Goal: Task Accomplishment & Management: Manage account settings

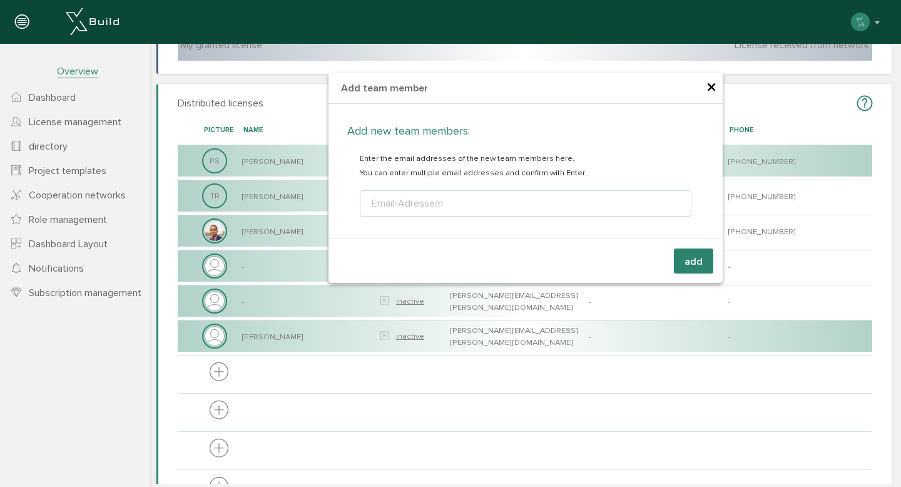
click at [715, 86] on font "×" at bounding box center [711, 88] width 10 height 24
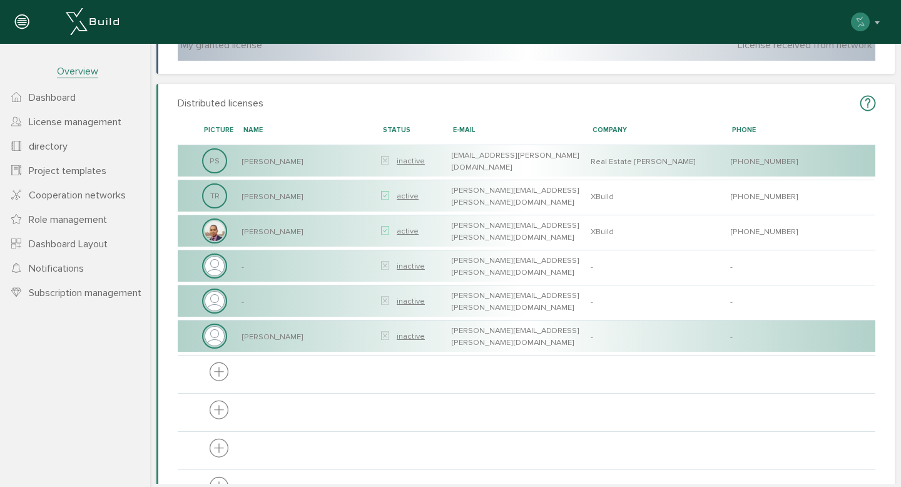
click at [53, 98] on font "Dashboard" at bounding box center [52, 97] width 47 height 13
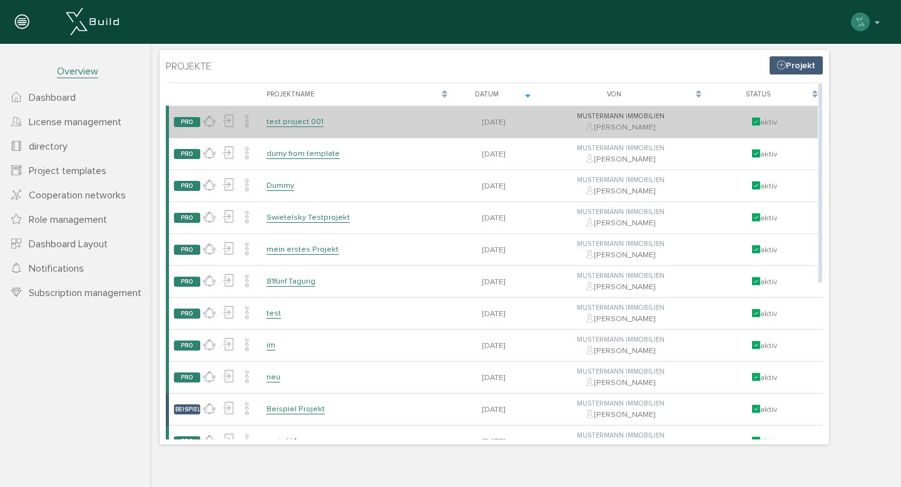
click at [312, 119] on link "test project 001" at bounding box center [295, 121] width 57 height 11
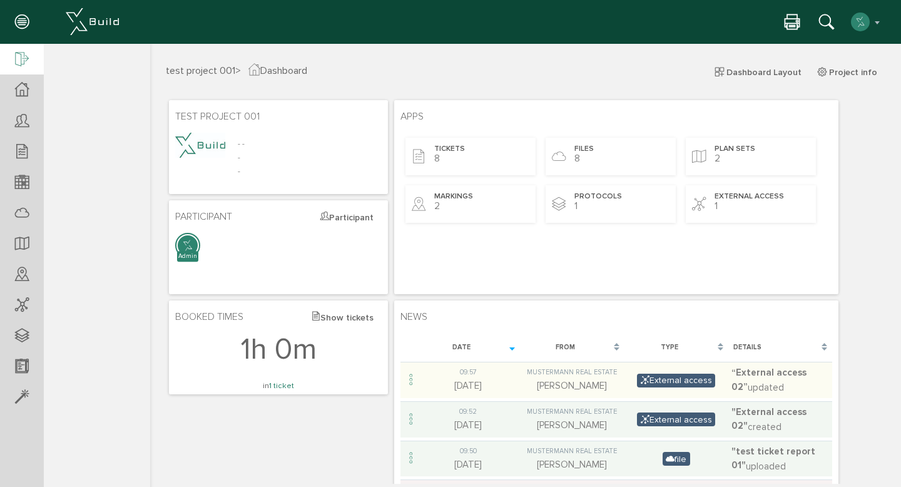
click at [16, 56] on icon at bounding box center [22, 60] width 14 height 18
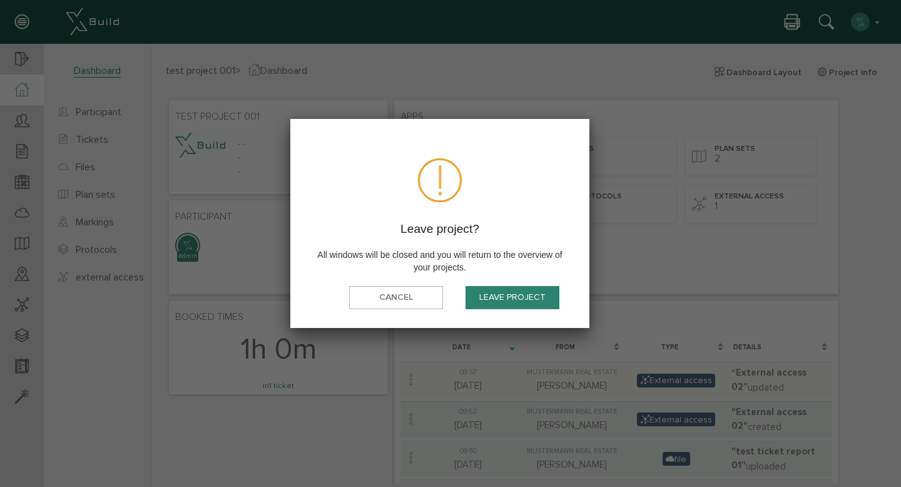
click at [543, 295] on font "Leave project" at bounding box center [512, 297] width 66 height 11
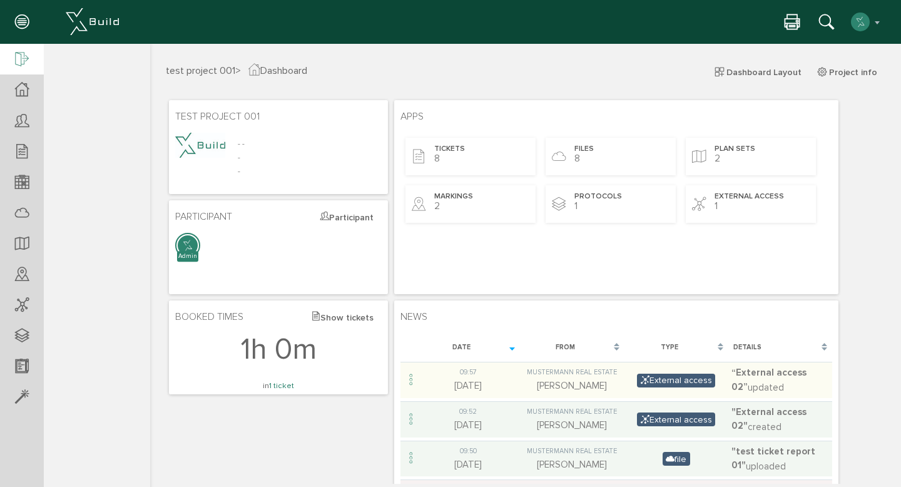
click at [38, 58] on div at bounding box center [22, 60] width 44 height 32
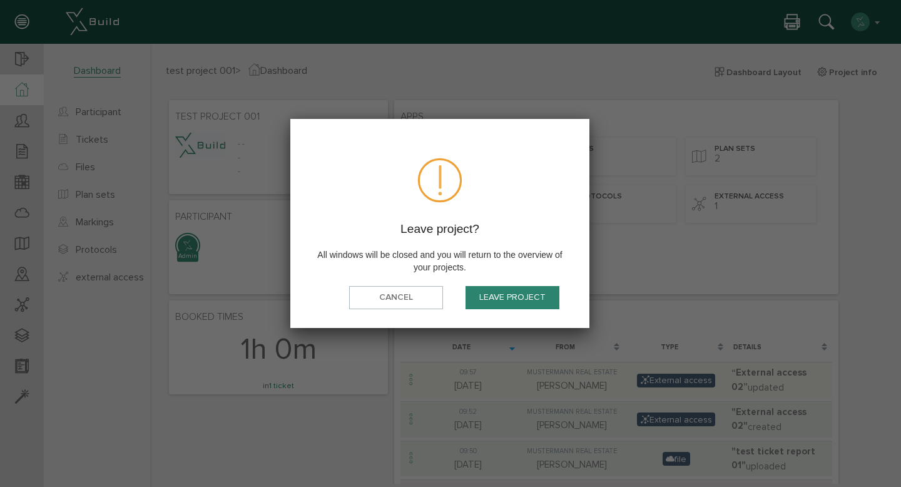
click at [517, 303] on font "Leave project" at bounding box center [512, 297] width 66 height 11
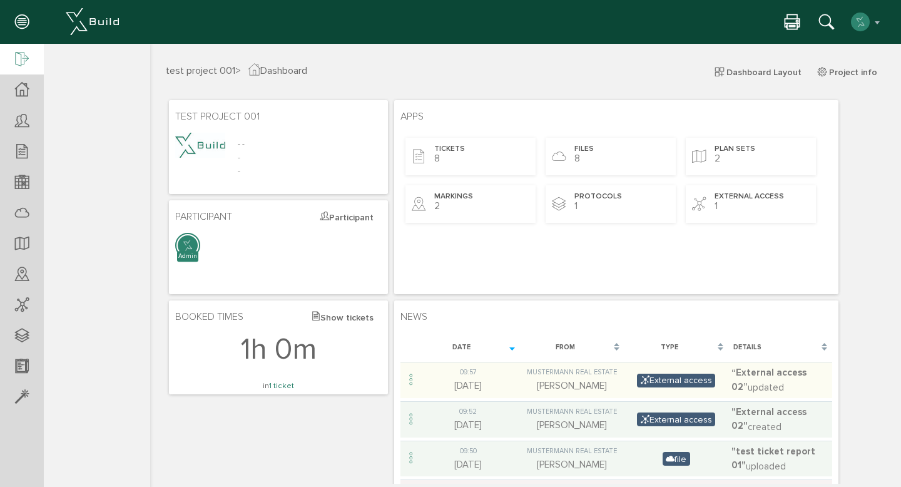
click at [14, 59] on div at bounding box center [22, 60] width 44 height 32
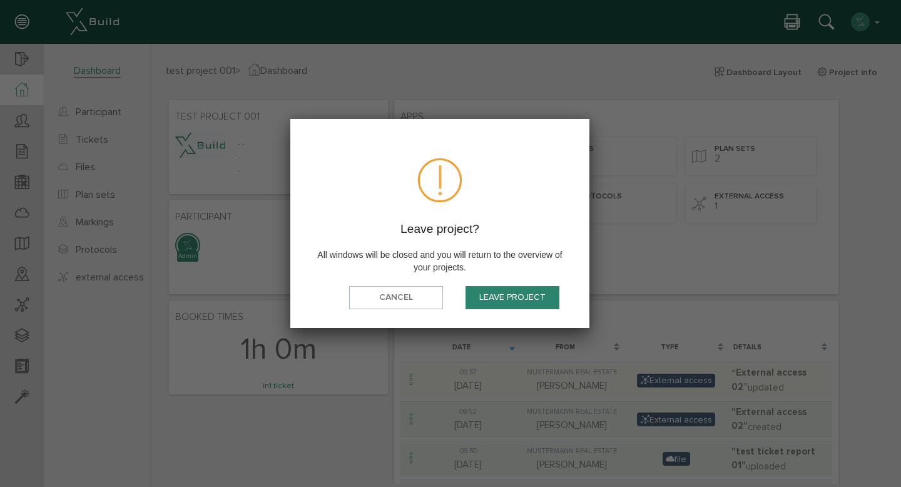
click at [532, 297] on font "Leave project" at bounding box center [512, 297] width 66 height 11
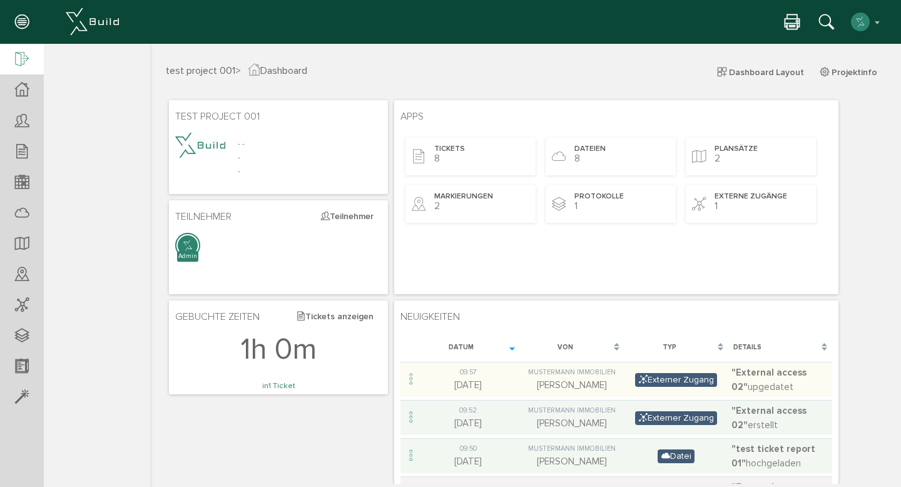
click at [23, 63] on icon at bounding box center [22, 60] width 14 height 18
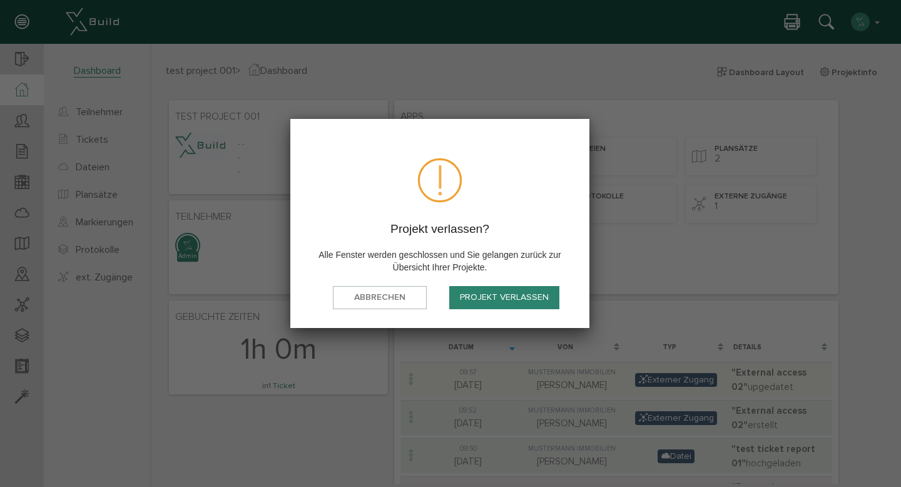
click at [512, 301] on button "Projekt verlassen" at bounding box center [504, 297] width 110 height 23
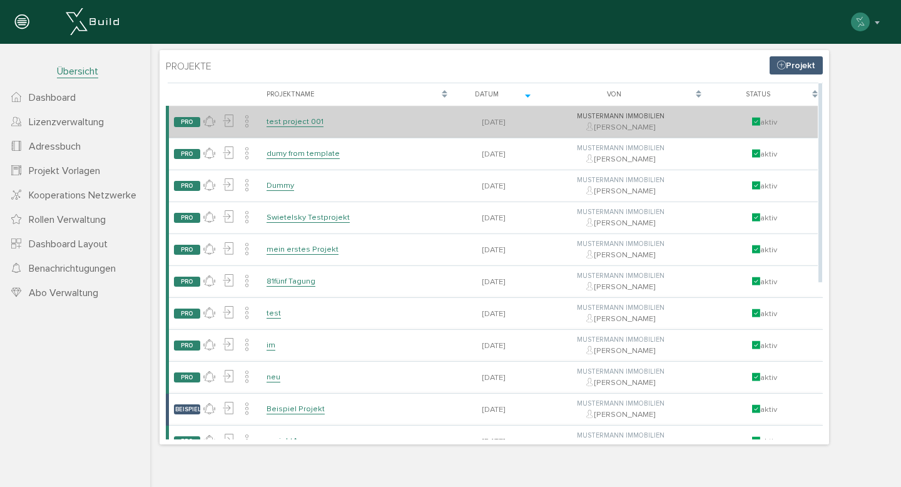
click at [307, 123] on link "test project 001" at bounding box center [295, 121] width 57 height 11
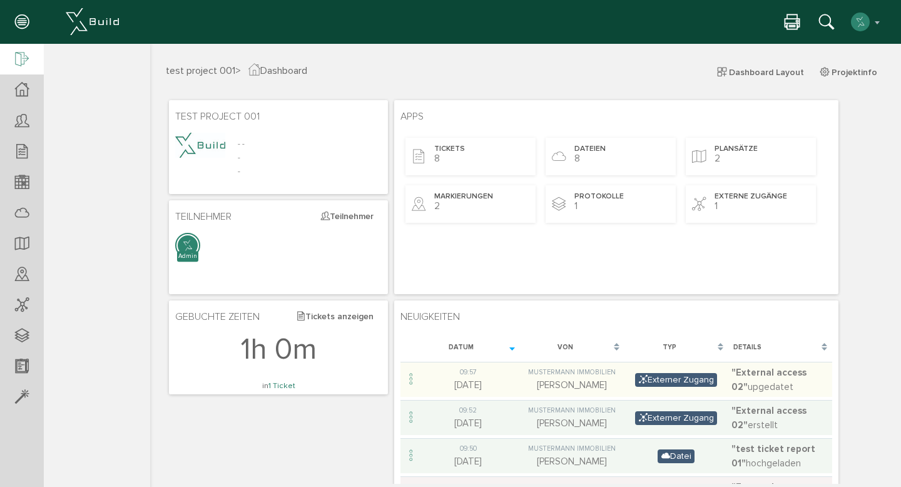
click at [23, 47] on div at bounding box center [22, 60] width 44 height 32
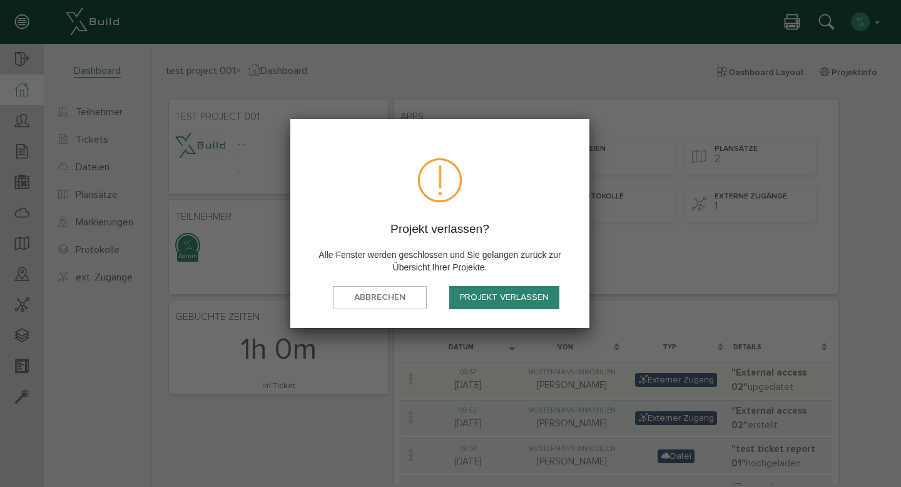
click at [511, 298] on button "Projekt verlassen" at bounding box center [504, 297] width 110 height 23
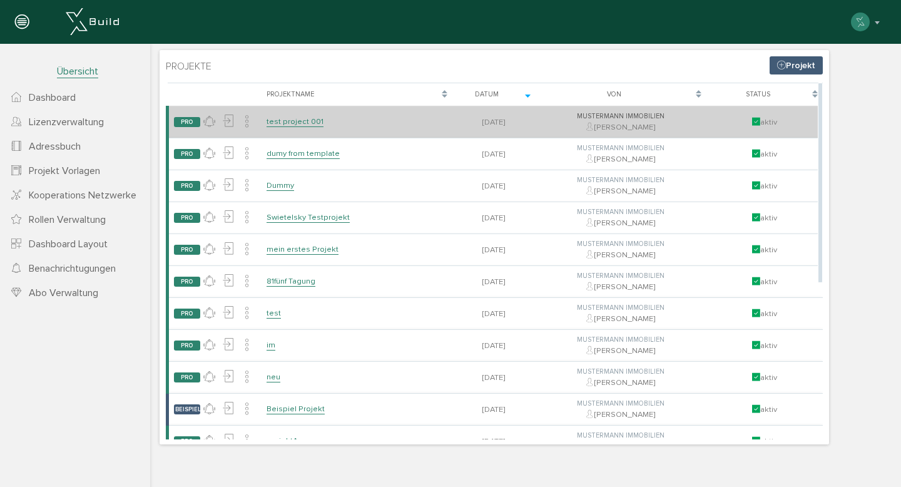
click at [294, 122] on link "test project 001" at bounding box center [295, 121] width 57 height 11
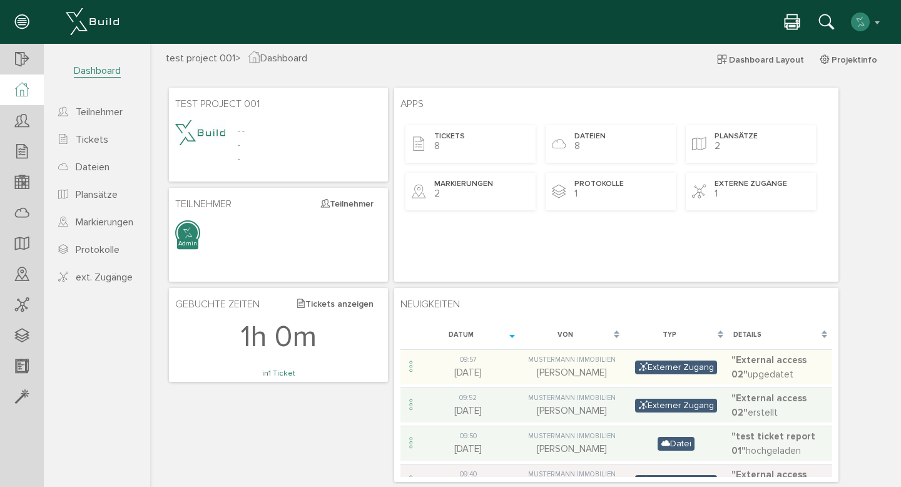
scroll to position [13, 0]
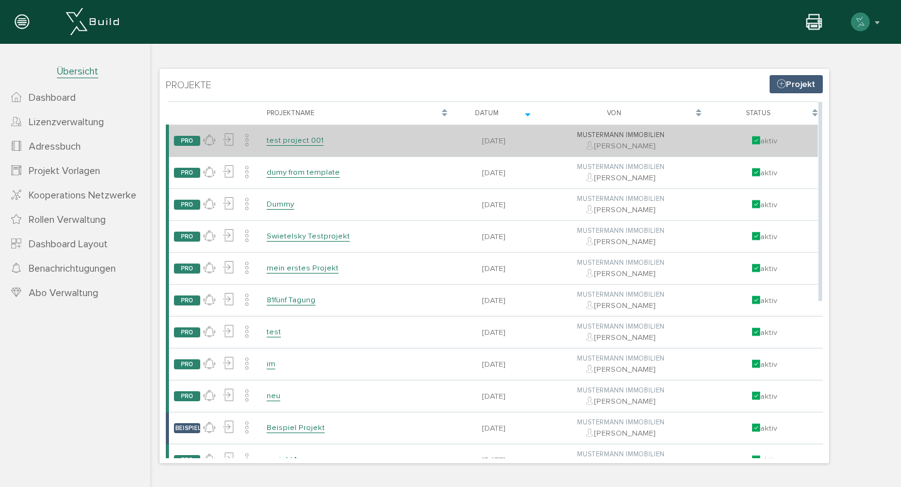
click at [298, 140] on link "test project 001" at bounding box center [295, 140] width 57 height 11
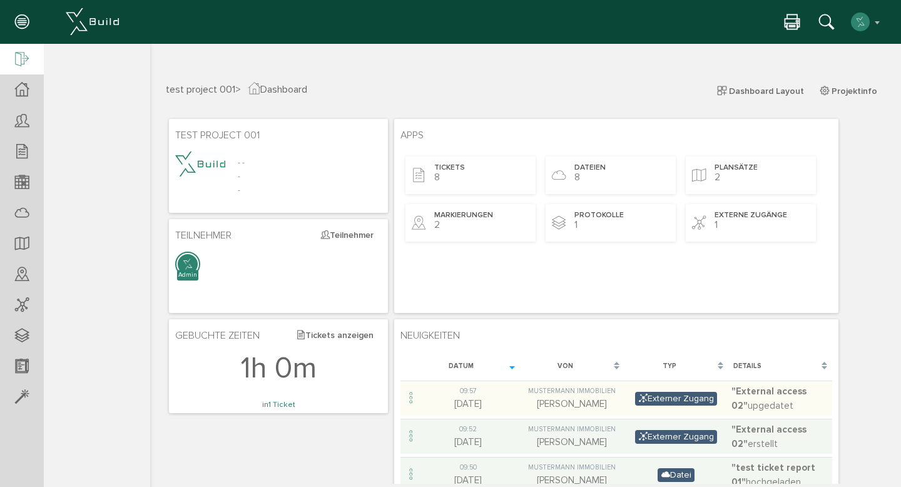
click at [31, 56] on div at bounding box center [22, 60] width 44 height 32
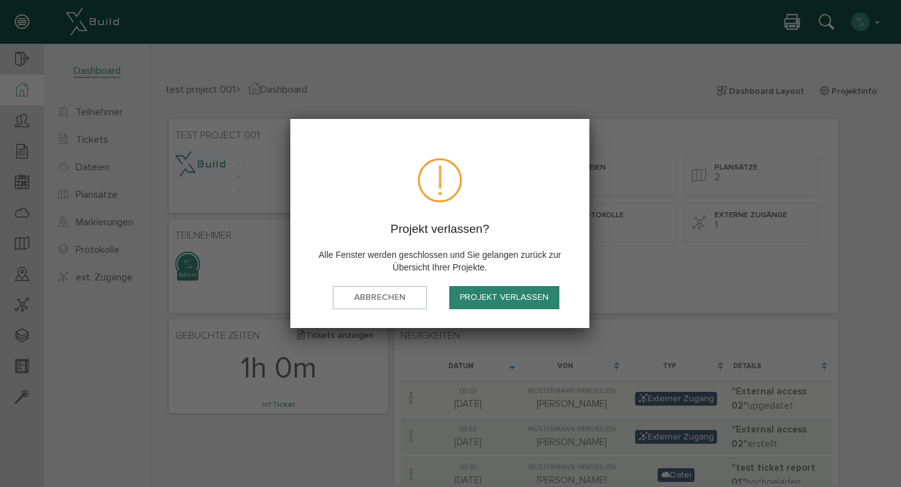
click at [504, 300] on button "Projekt verlassen" at bounding box center [504, 297] width 110 height 23
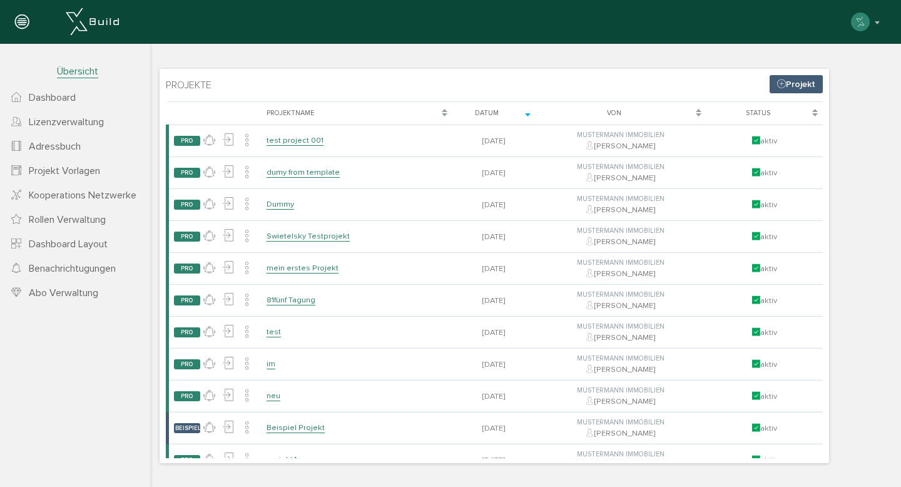
scroll to position [1, 0]
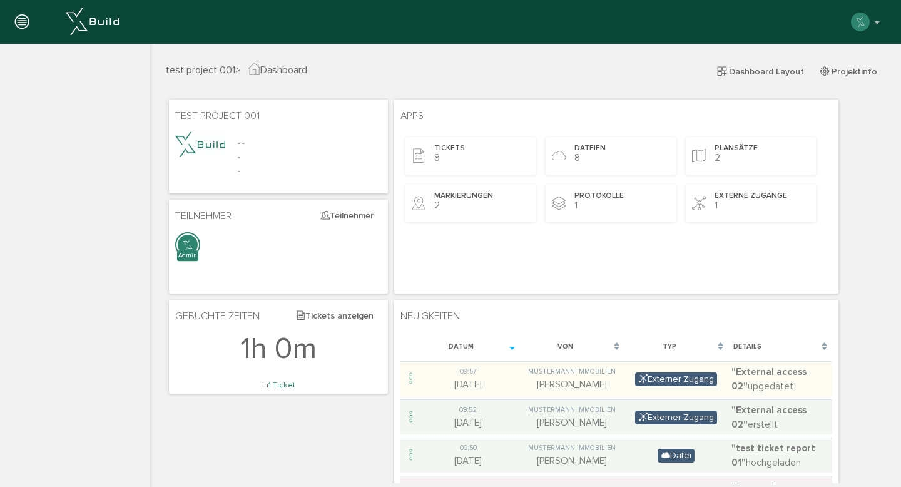
click at [29, 21] on div at bounding box center [22, 22] width 44 height 44
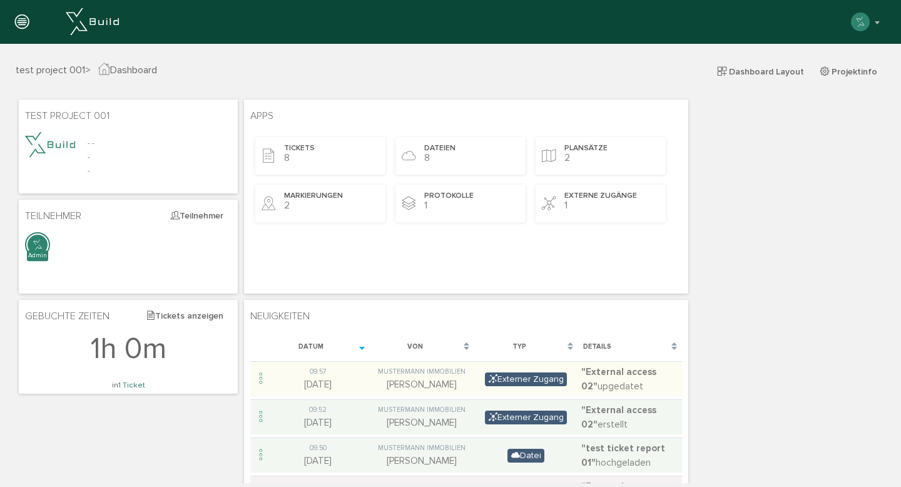
click at [29, 21] on div at bounding box center [22, 22] width 44 height 44
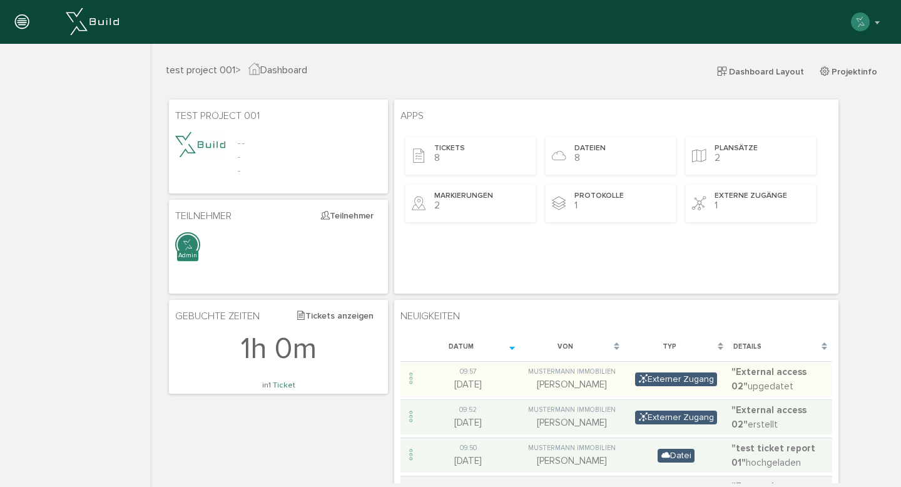
click at [23, 24] on icon at bounding box center [22, 23] width 14 height 18
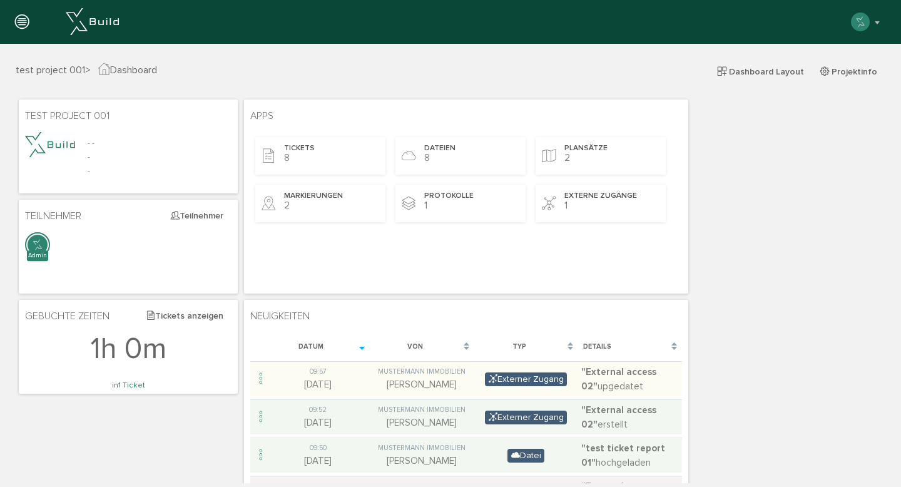
click at [23, 24] on icon at bounding box center [22, 23] width 14 height 18
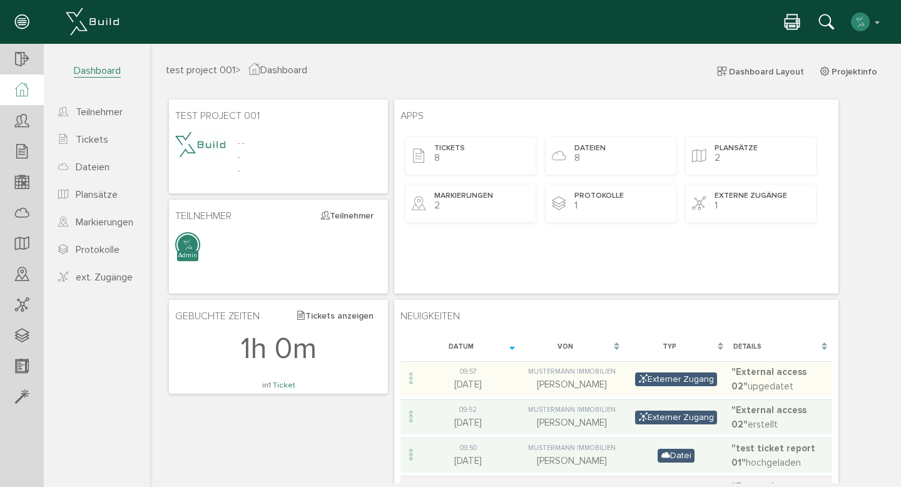
click at [410, 62] on h3 "test project 001 > Dashboard Dashboard Layout Projektinfo" at bounding box center [525, 69] width 719 height 14
click at [270, 69] on span "Dashboard" at bounding box center [277, 70] width 59 height 13
click at [96, 69] on span "Dashboard" at bounding box center [97, 70] width 47 height 13
click at [21, 23] on icon at bounding box center [22, 23] width 14 height 18
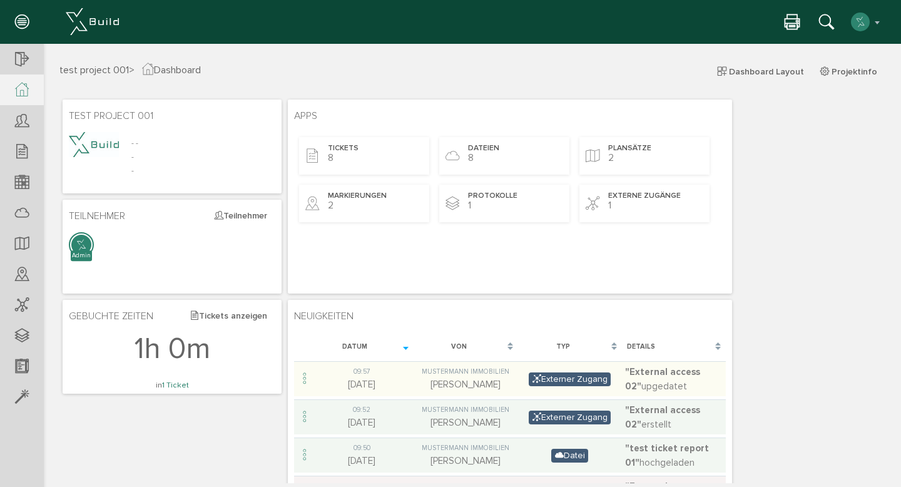
click at [21, 23] on icon at bounding box center [22, 23] width 14 height 18
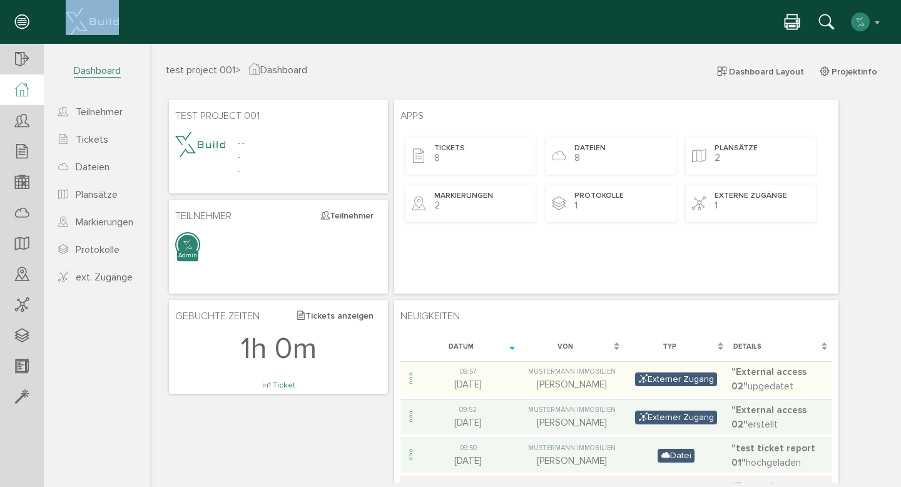
click at [21, 23] on icon at bounding box center [22, 23] width 14 height 18
click at [112, 23] on img at bounding box center [92, 21] width 53 height 27
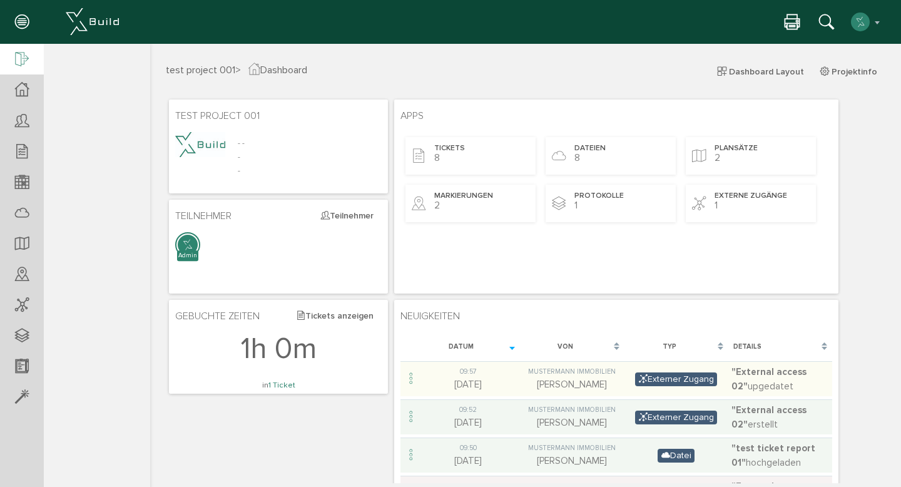
click at [26, 63] on icon at bounding box center [22, 60] width 14 height 18
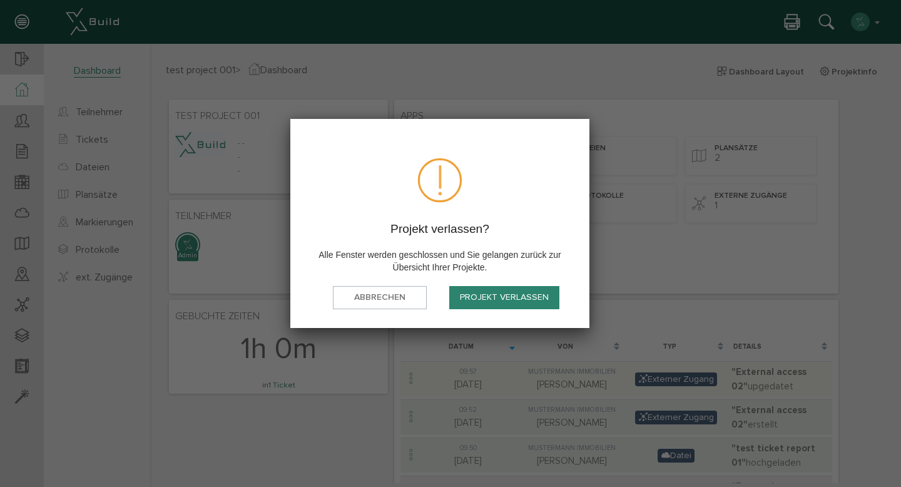
click at [499, 297] on button "Projekt verlassen" at bounding box center [504, 297] width 110 height 23
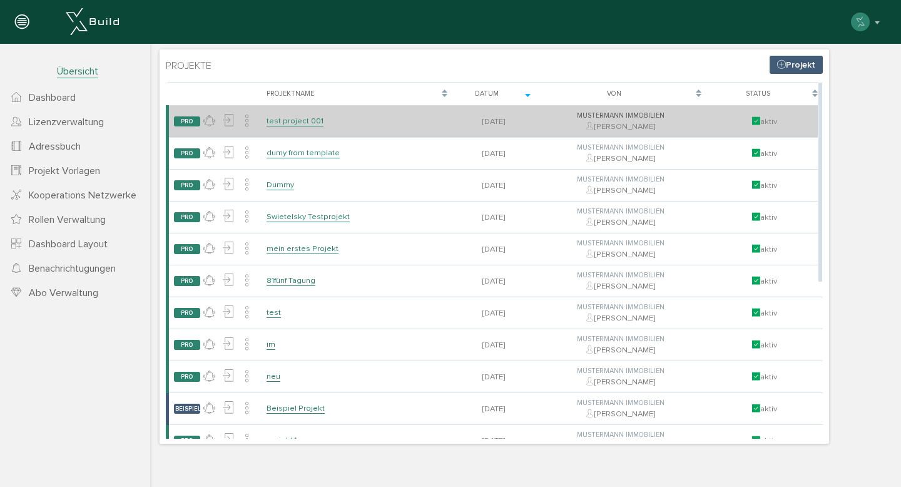
click at [300, 126] on link "test project 001" at bounding box center [295, 121] width 57 height 11
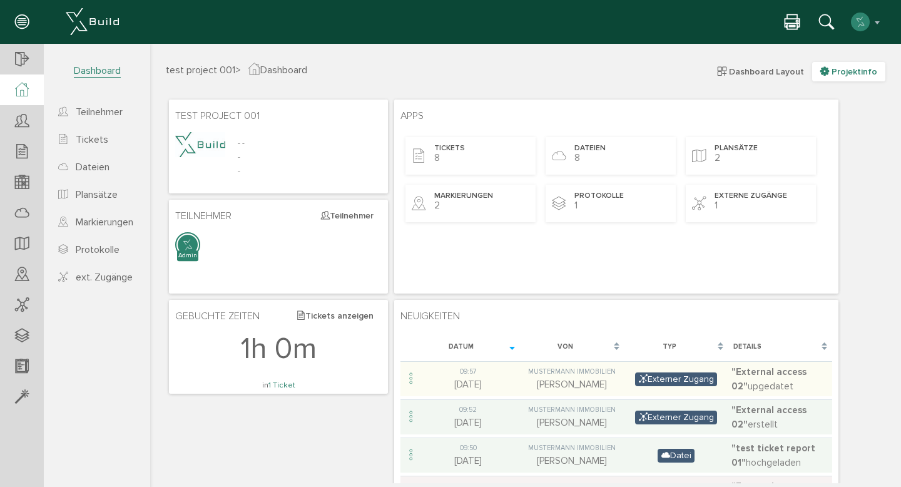
click at [828, 65] on button "Projektinfo" at bounding box center [848, 71] width 73 height 19
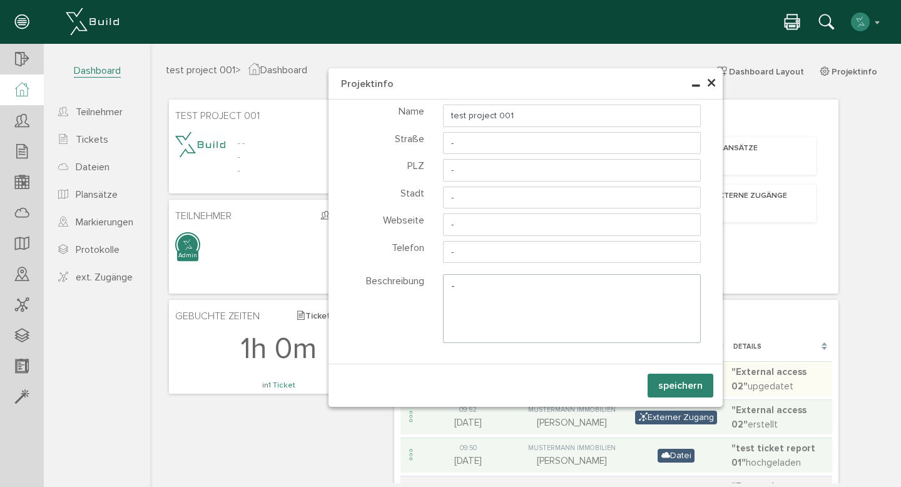
click at [707, 79] on span "×" at bounding box center [711, 83] width 10 height 24
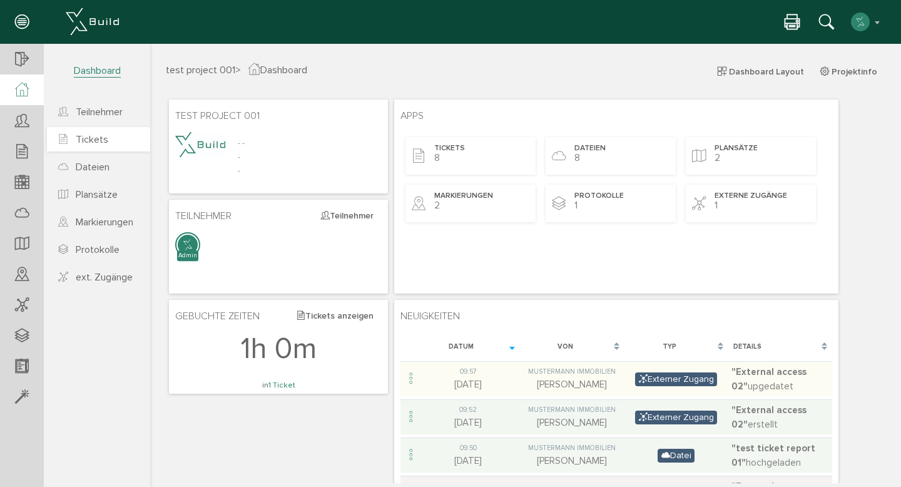
click at [89, 151] on link "Tickets" at bounding box center [98, 139] width 103 height 24
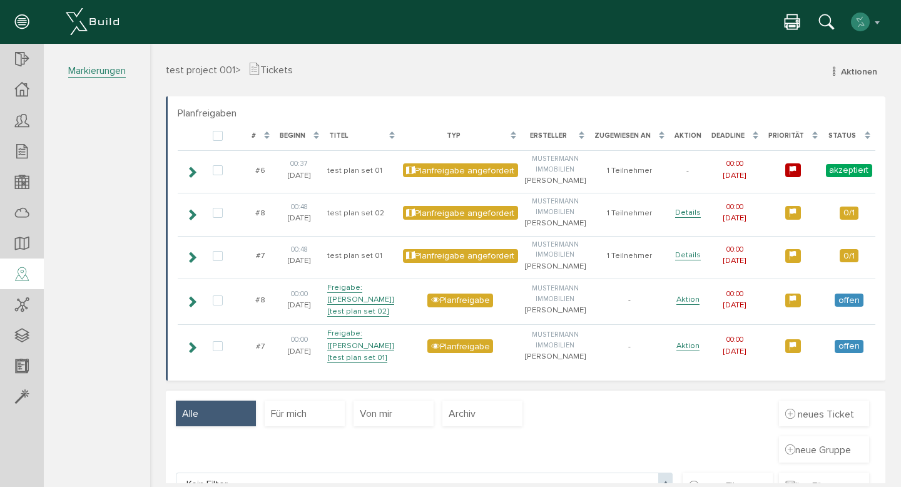
click at [32, 282] on div at bounding box center [22, 274] width 44 height 32
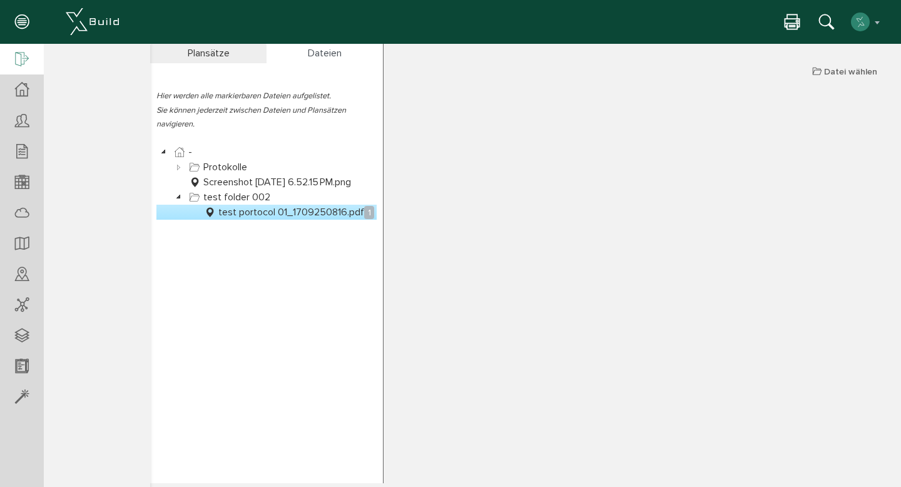
click at [1, 49] on div at bounding box center [22, 60] width 44 height 32
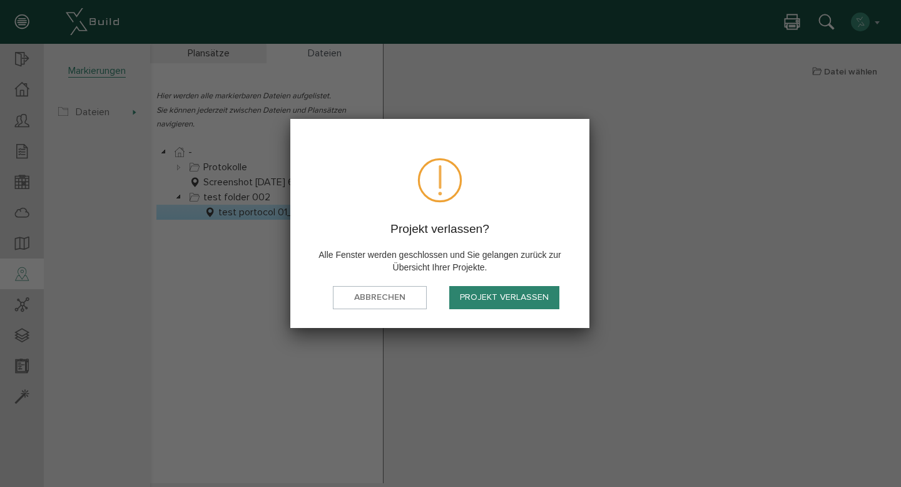
click at [514, 288] on button "Projekt verlassen" at bounding box center [504, 297] width 110 height 23
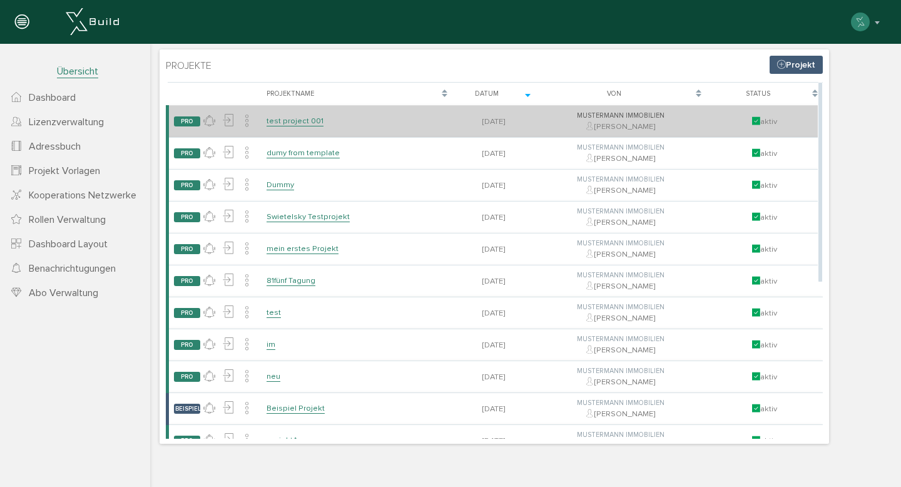
click at [292, 123] on link "test project 001" at bounding box center [295, 121] width 57 height 11
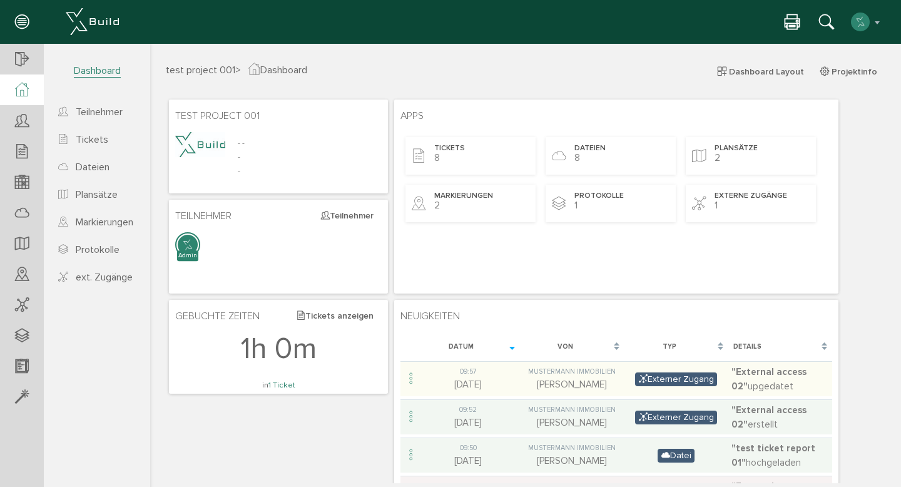
click at [26, 26] on icon at bounding box center [22, 23] width 14 height 18
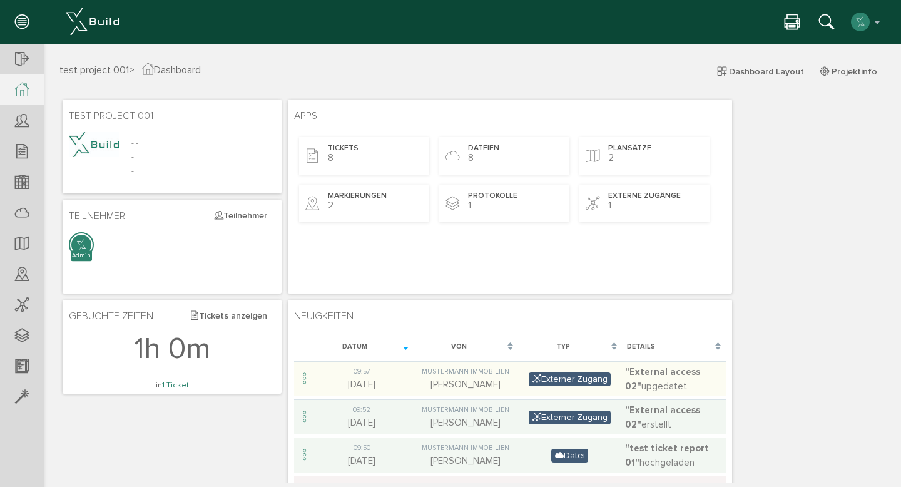
click at [26, 26] on icon at bounding box center [22, 23] width 14 height 18
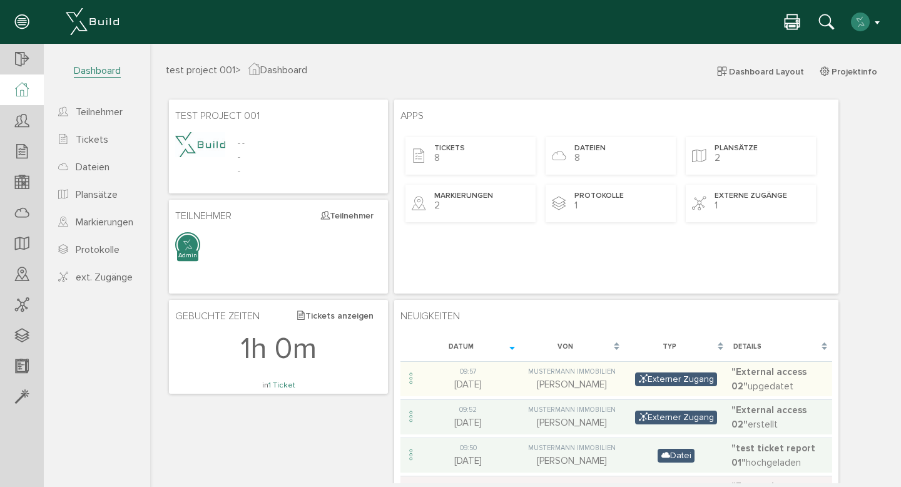
click at [866, 19] on img "button" at bounding box center [860, 22] width 20 height 20
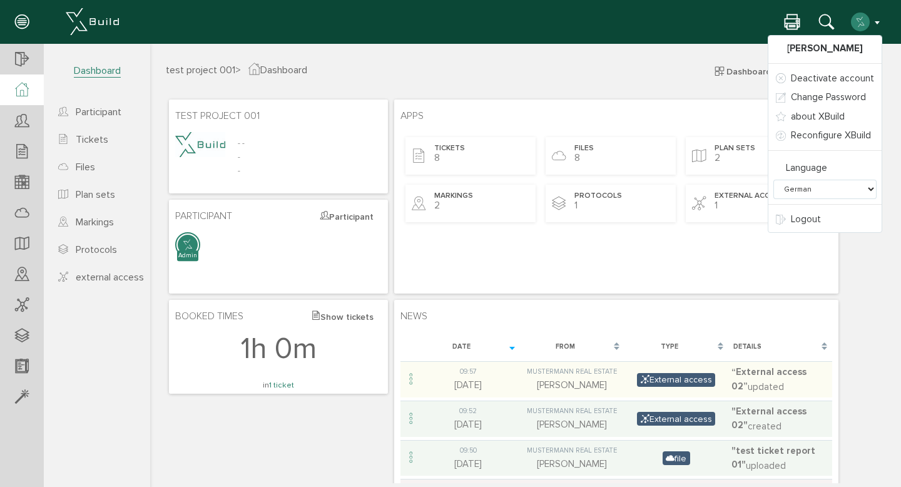
click at [203, 153] on img at bounding box center [200, 144] width 50 height 25
click at [198, 140] on img at bounding box center [200, 144] width 50 height 25
click at [260, 146] on div "- - - -" at bounding box center [278, 154] width 206 height 45
click at [362, 213] on font "Participant" at bounding box center [351, 216] width 44 height 11
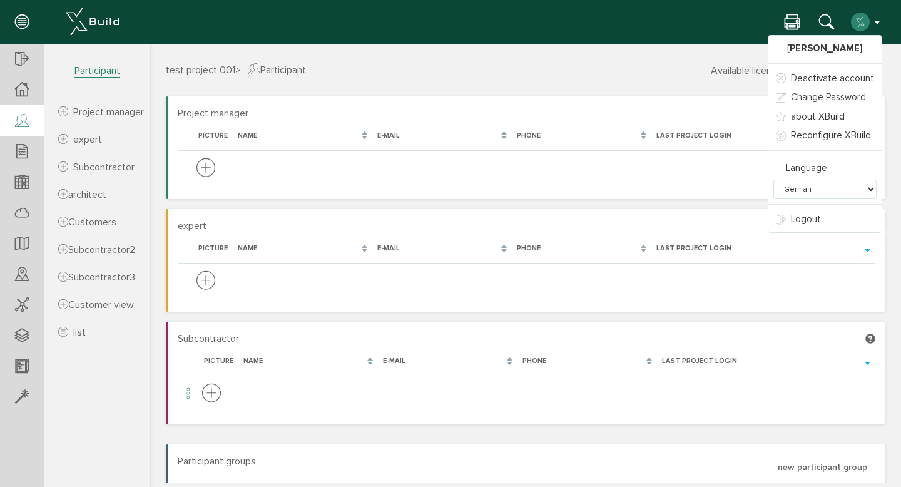
click at [695, 41] on header "Maximilian Musterfrau Deactivate account Change Password about XBuild Reconfigu…" at bounding box center [450, 22] width 901 height 44
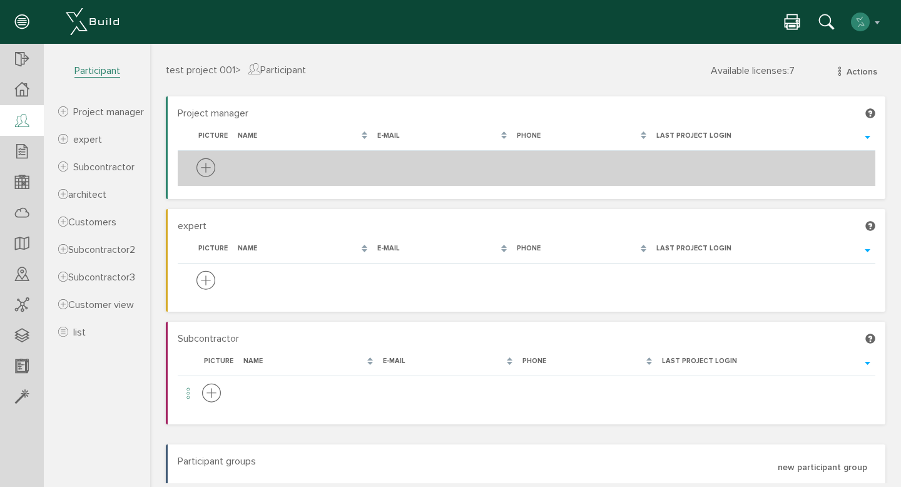
click at [203, 164] on icon at bounding box center [205, 168] width 19 height 23
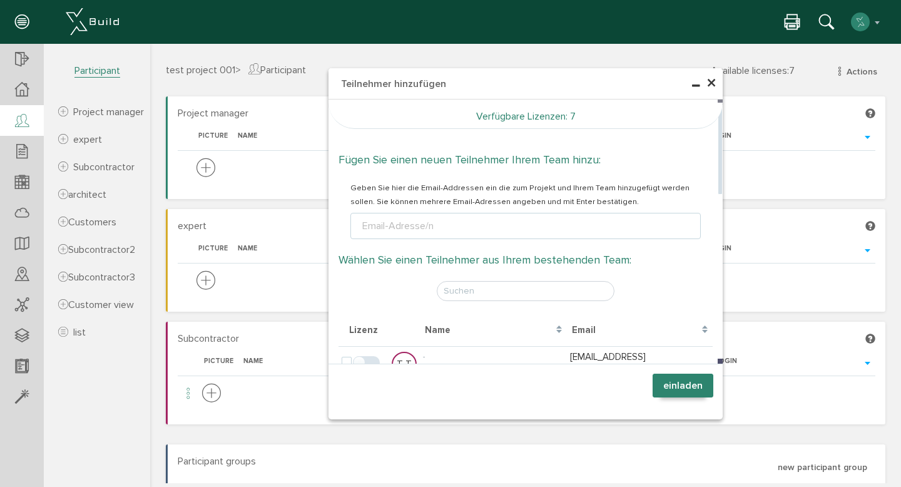
click at [414, 217] on ul "Email-Adresse/n" at bounding box center [525, 226] width 350 height 26
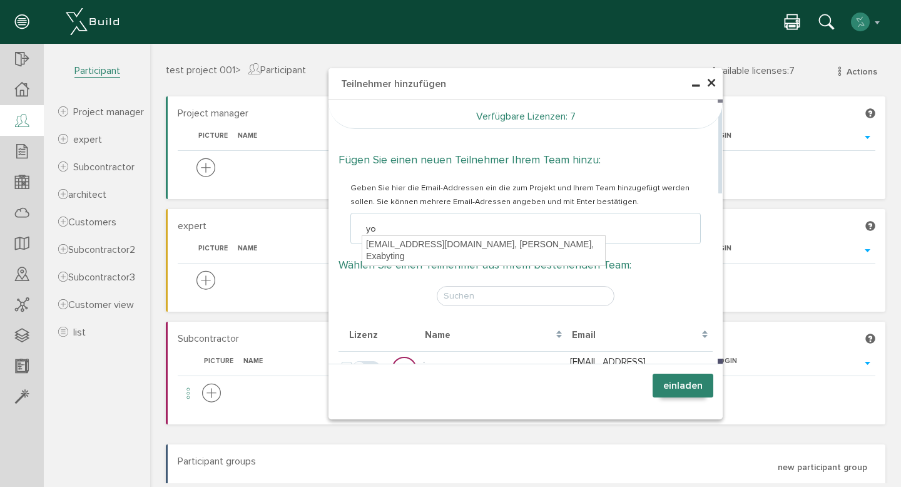
type input "you"
click at [424, 248] on div "yousha@exabyting.com, Yousha Farokey, Exabyting" at bounding box center [483, 250] width 243 height 29
type textarea "yousha@exabyting.com"
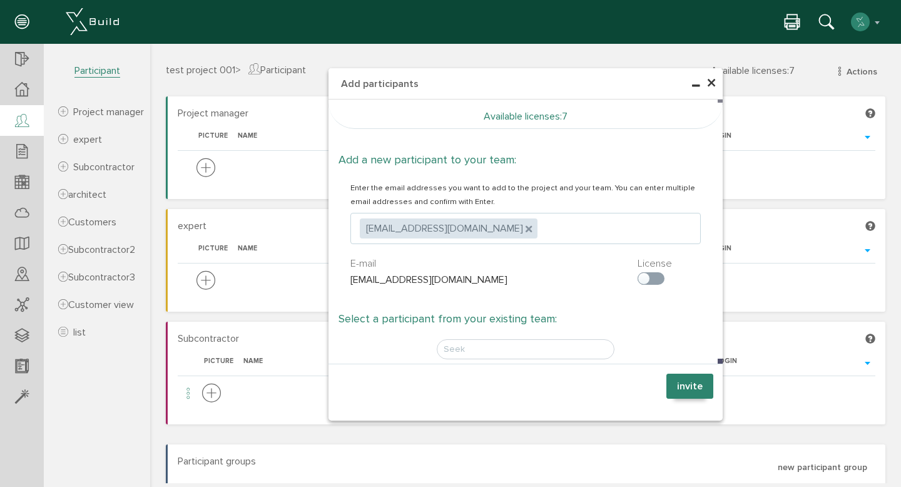
click at [677, 384] on font "invite" at bounding box center [690, 386] width 26 height 13
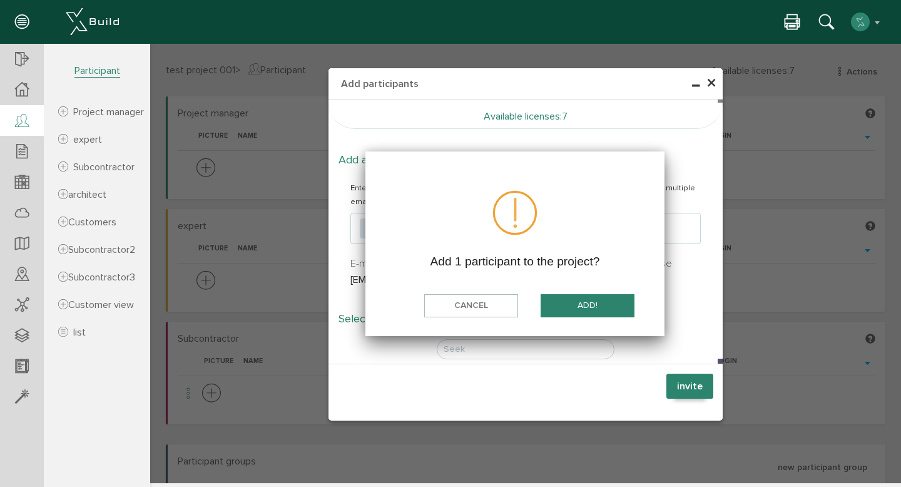
click at [577, 310] on font "add!" at bounding box center [587, 305] width 20 height 11
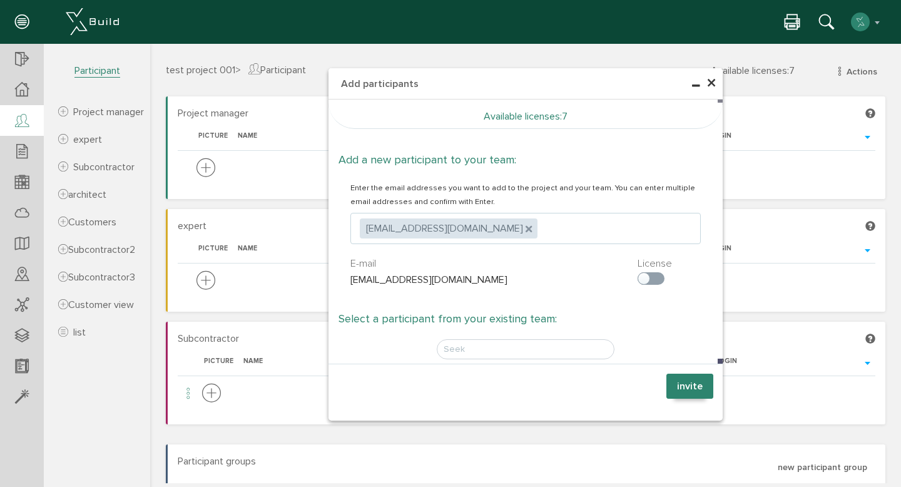
click at [229, 313] on div "× Add participants Available licenses : 7 Add a new participant to your team: E…" at bounding box center [525, 263] width 751 height 440
click at [683, 385] on font "invite" at bounding box center [690, 386] width 26 height 13
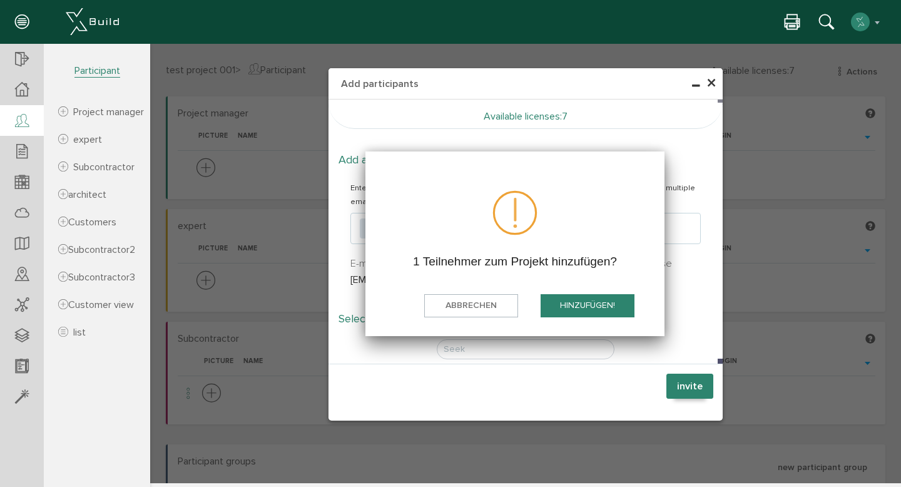
click at [565, 301] on button "hinzufügen!" at bounding box center [588, 305] width 94 height 23
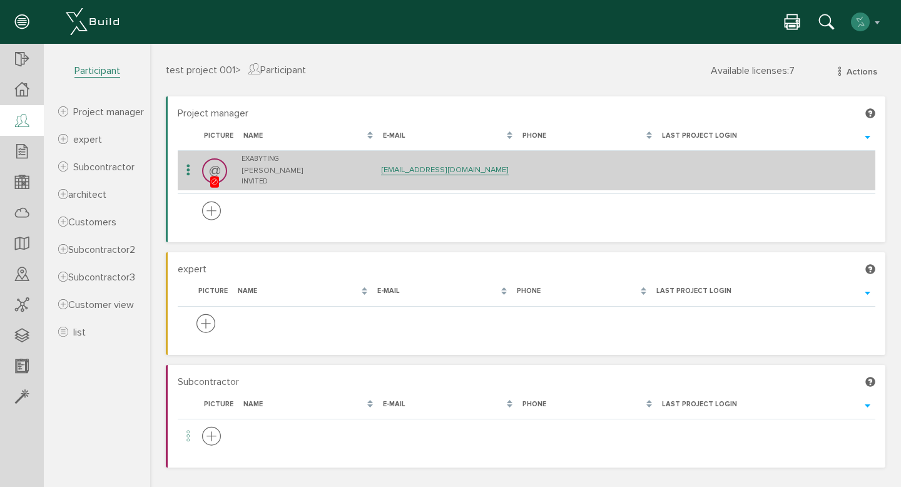
click at [221, 171] on div at bounding box center [221, 171] width 0 height 0
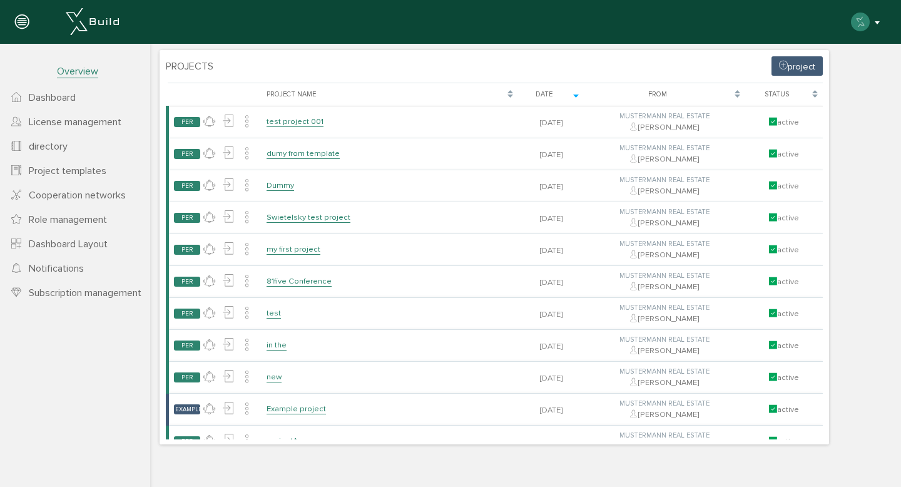
click at [878, 28] on button "button" at bounding box center [866, 22] width 32 height 19
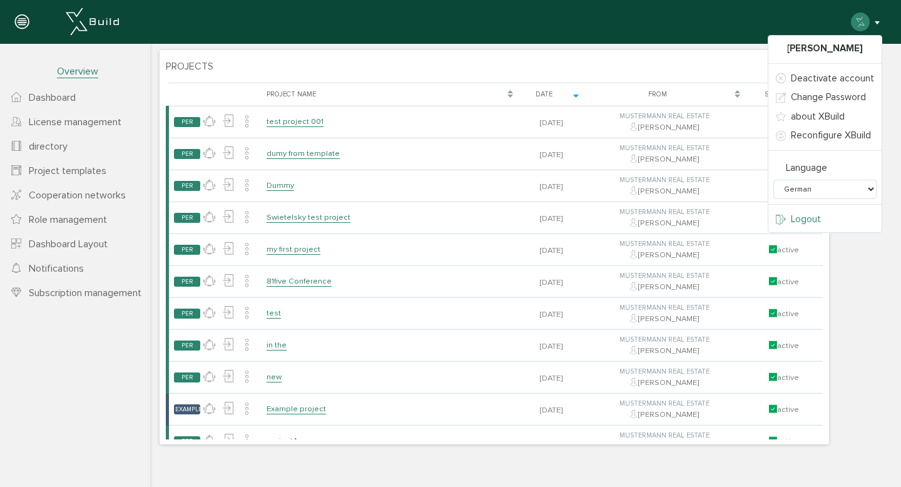
click at [808, 221] on font "Logout" at bounding box center [806, 218] width 30 height 11
